Goal: Information Seeking & Learning: Learn about a topic

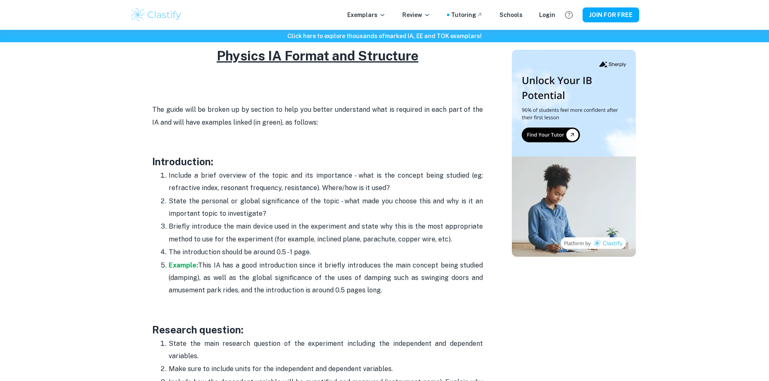
scroll to position [455, 0]
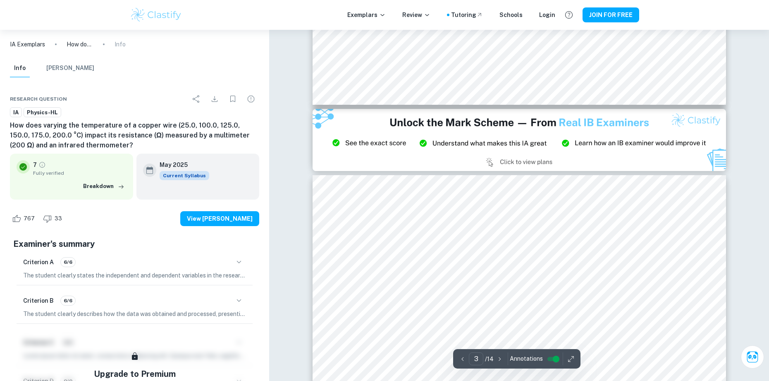
scroll to position [1183, 0]
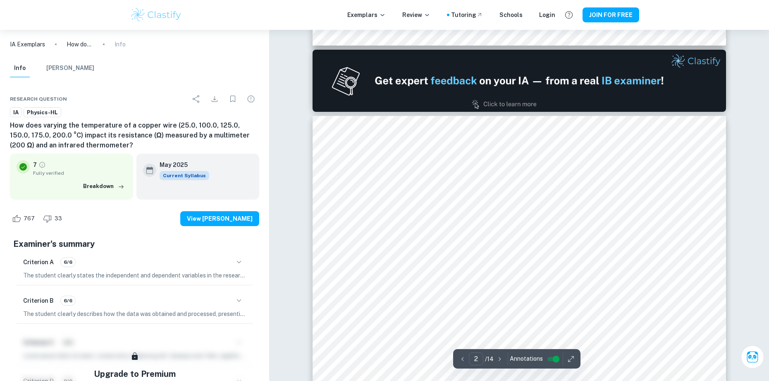
type input "1"
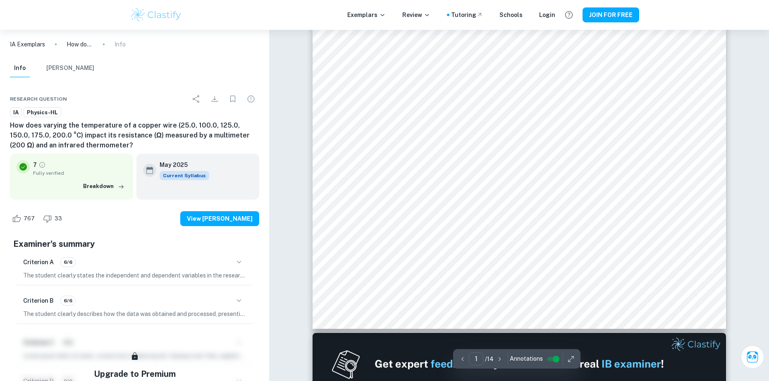
scroll to position [292, 0]
